Goal: Task Accomplishment & Management: Manage account settings

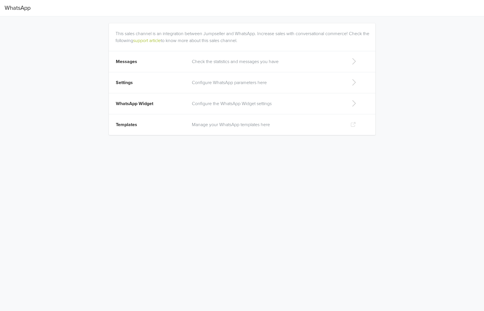
click at [236, 80] on p "Configure WhatsApp parameters here" at bounding box center [266, 82] width 149 height 7
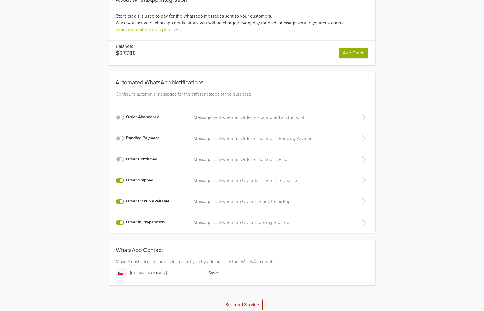
scroll to position [35, 0]
click at [368, 181] on icon at bounding box center [364, 179] width 12 height 9
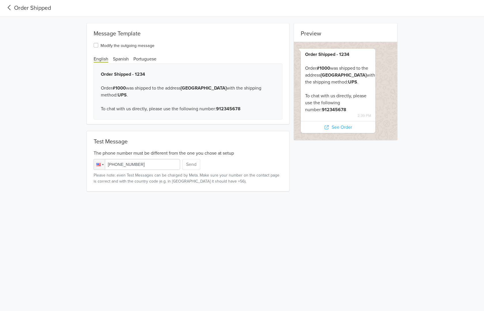
click at [9, 8] on icon at bounding box center [10, 8] width 10 height 8
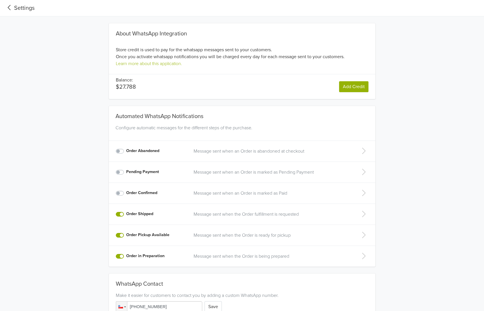
click at [202, 240] on td "Message sent when the Order is ready for pickup" at bounding box center [271, 235] width 162 height 21
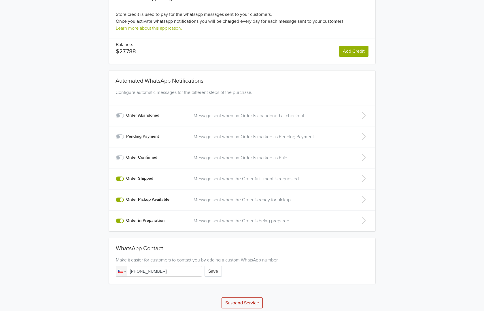
scroll to position [37, 0]
click at [363, 196] on icon at bounding box center [364, 199] width 3 height 6
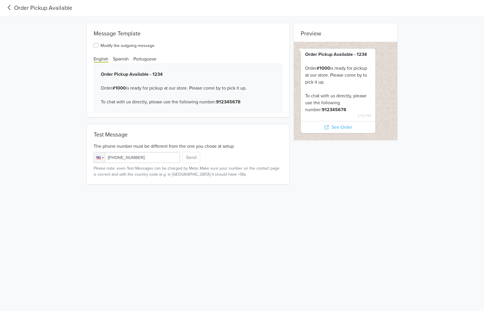
click at [5, 8] on icon at bounding box center [10, 8] width 10 height 8
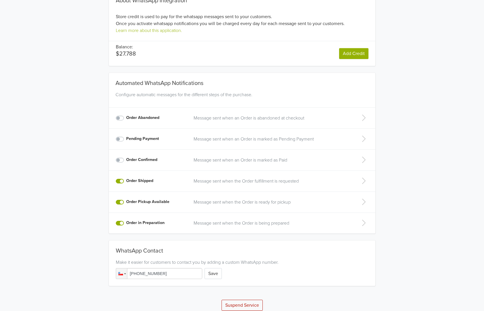
scroll to position [40, 0]
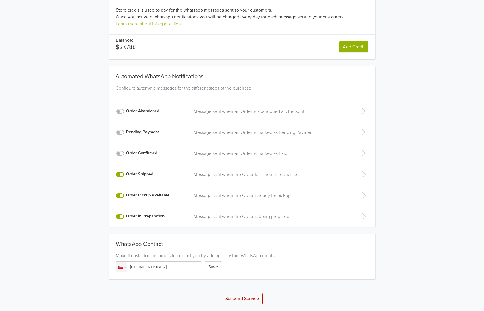
click at [298, 175] on p "Message sent when the Order fulfillment is requested" at bounding box center [271, 174] width 155 height 7
